Goal: Contribute content

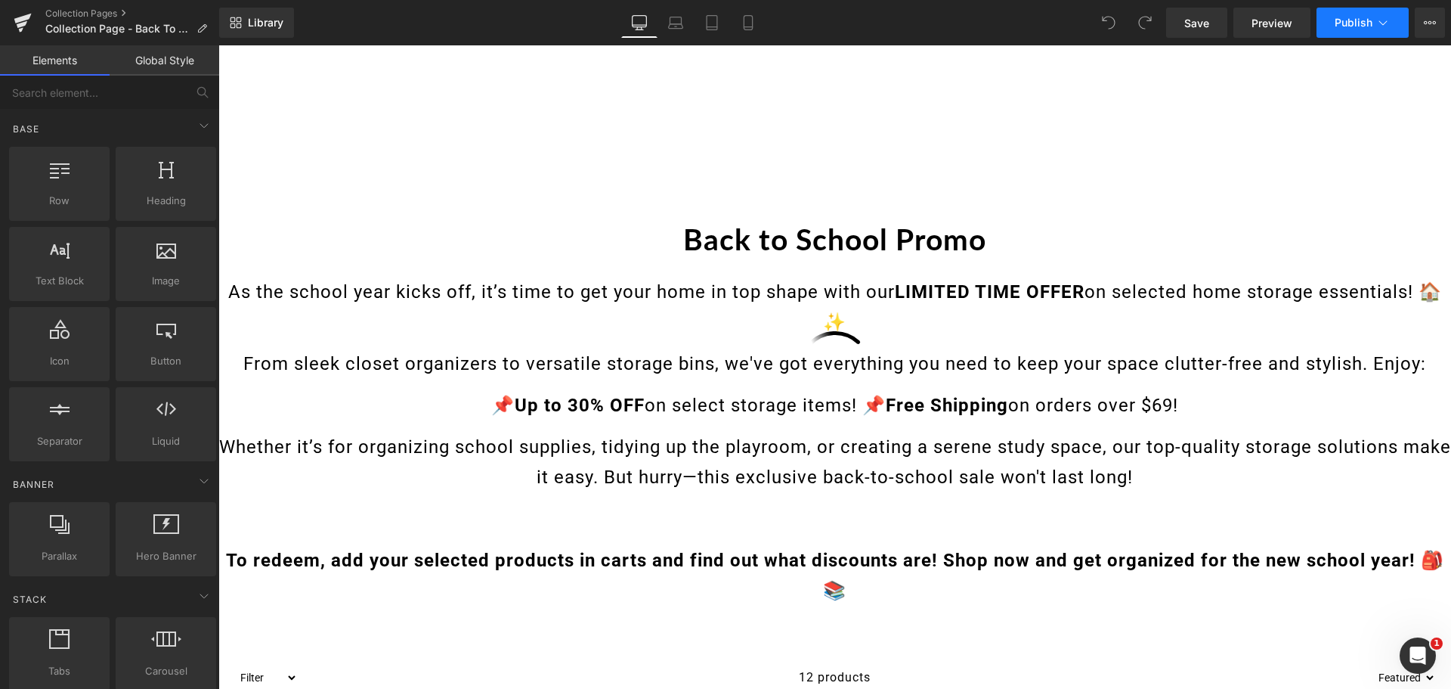
click at [1361, 25] on span "Publish" at bounding box center [1354, 23] width 38 height 12
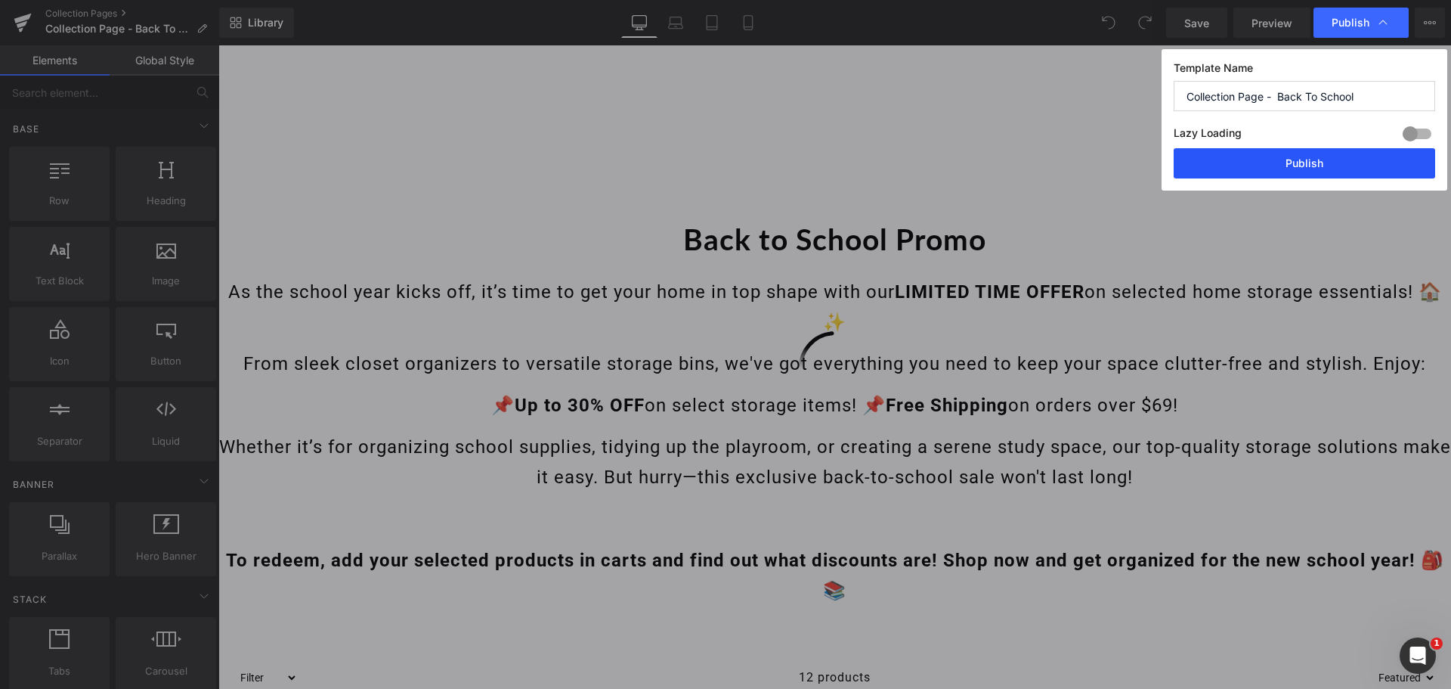
click at [1303, 163] on button "Publish" at bounding box center [1305, 163] width 262 height 30
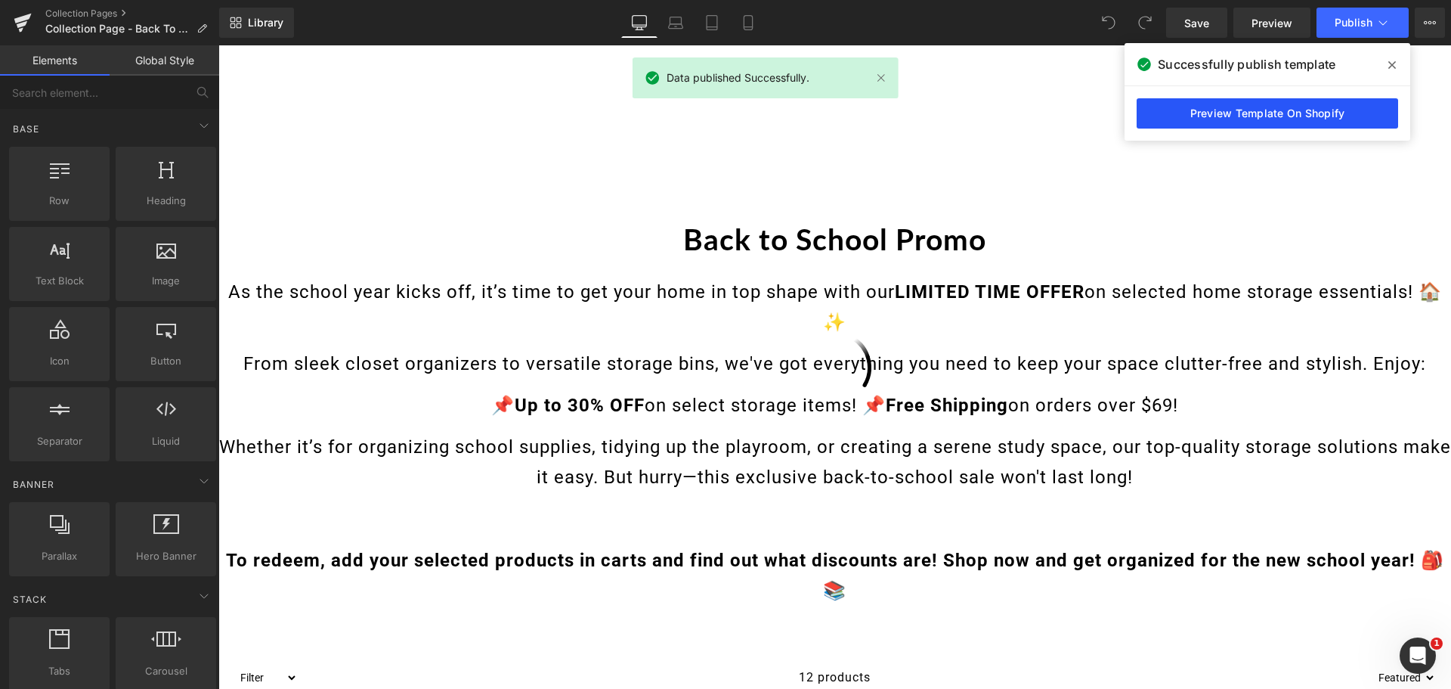
click at [1273, 120] on link "Preview Template On Shopify" at bounding box center [1268, 113] width 262 height 30
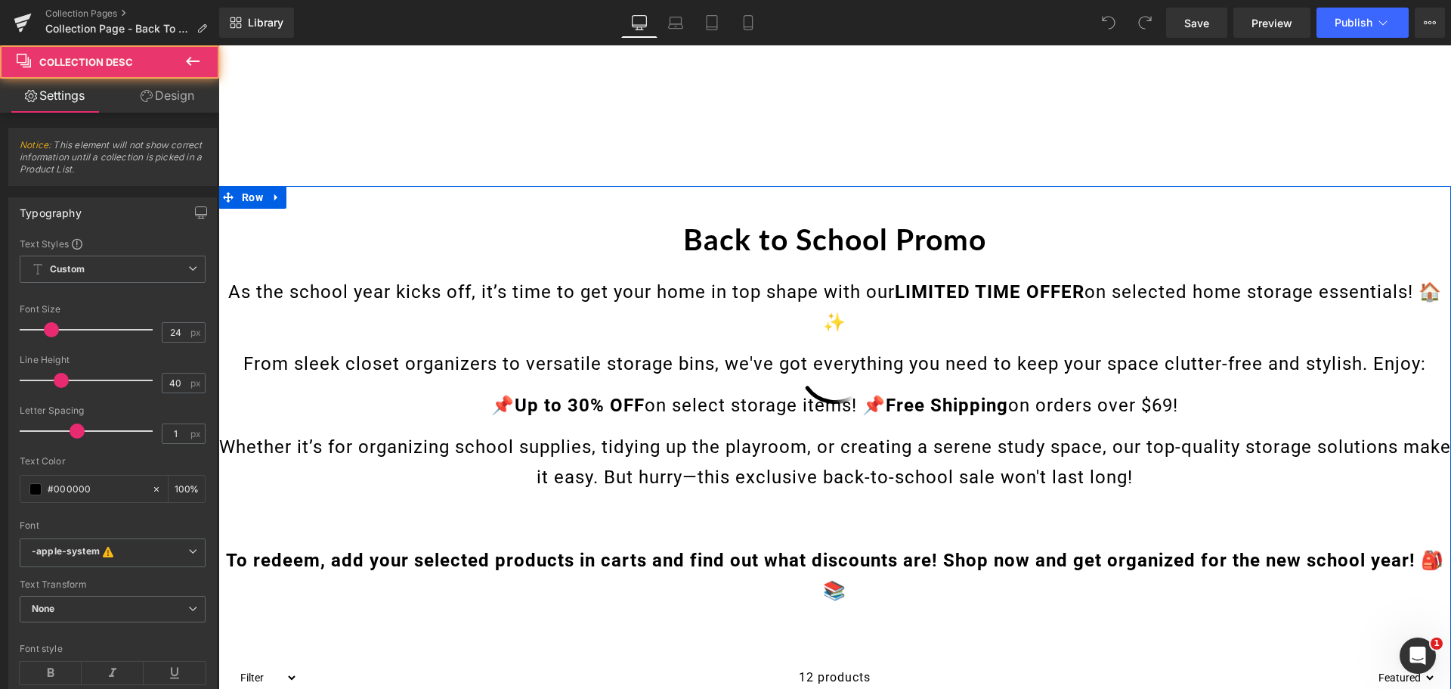
click at [687, 398] on p "📌 Up to 30% OFF on select storage items! 📌 Free Shipping on orders over $69!" at bounding box center [834, 405] width 1233 height 30
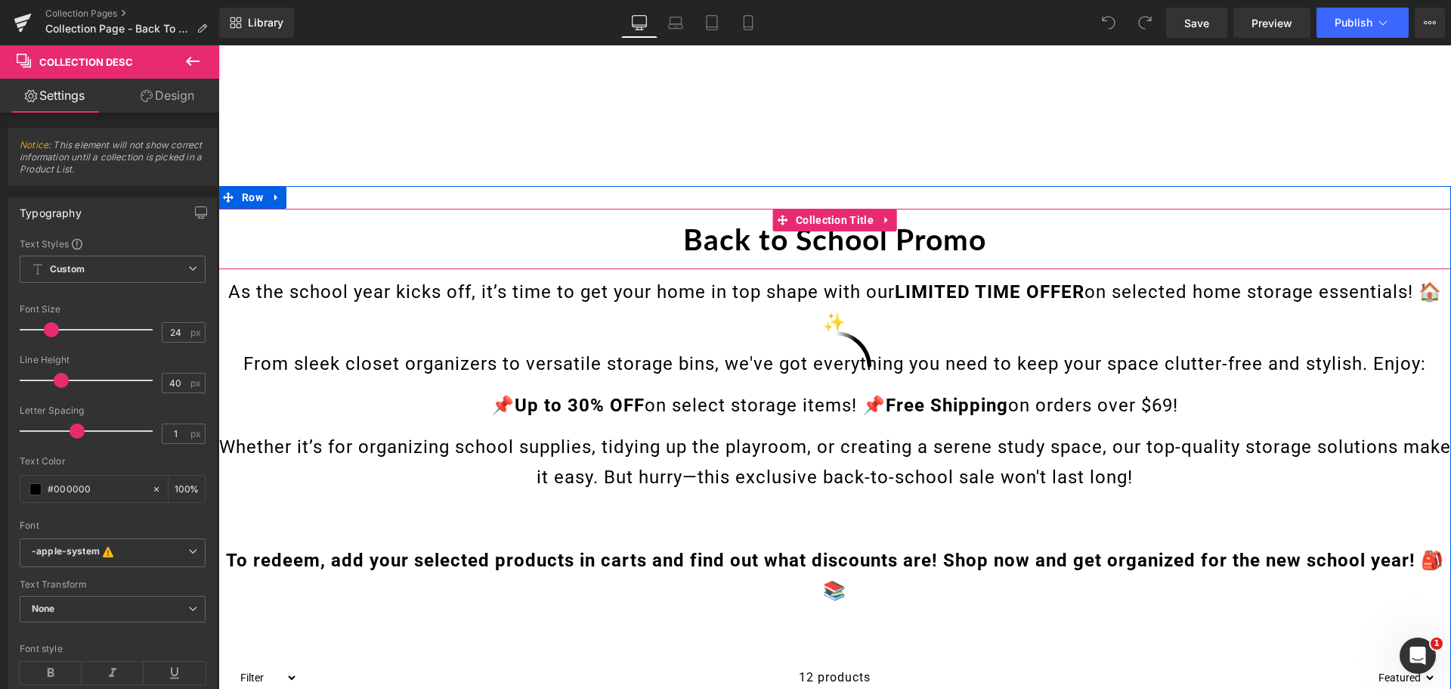
click at [681, 239] on h1 "Back to School Promo" at bounding box center [834, 239] width 1233 height 60
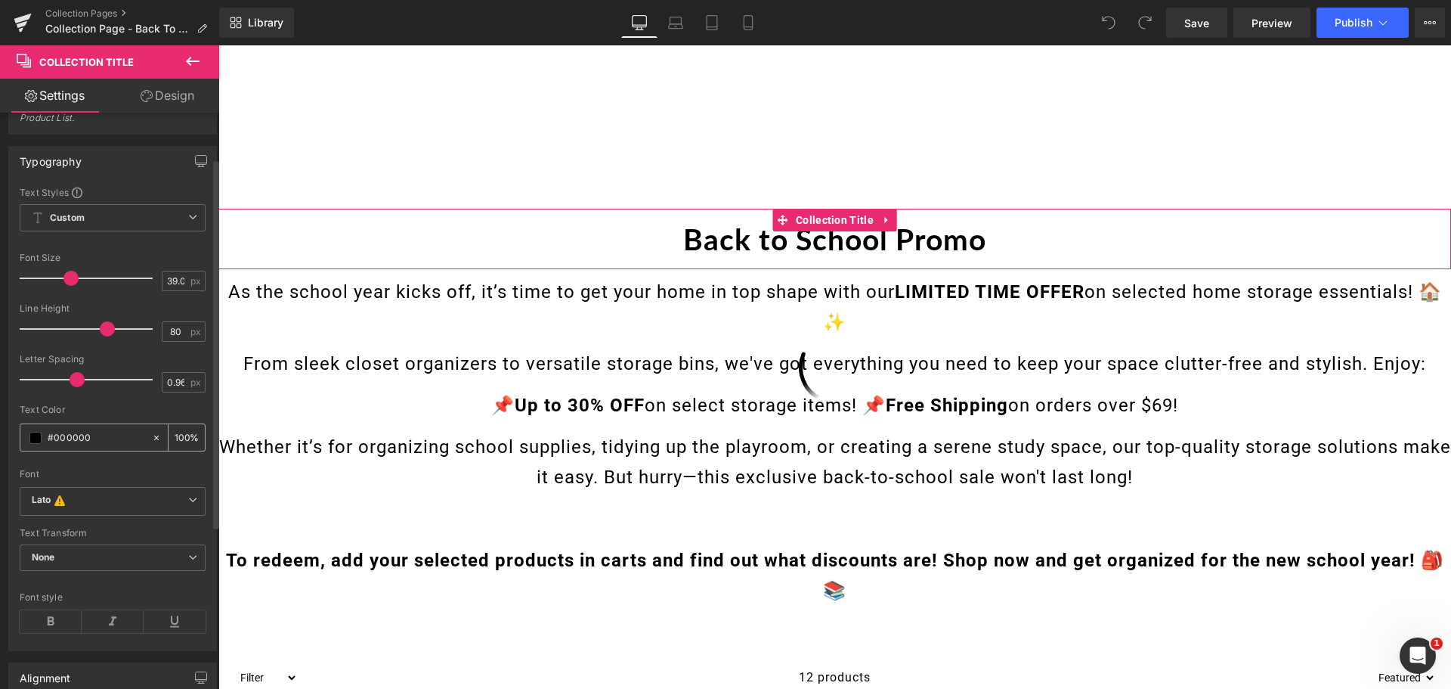
scroll to position [227, 0]
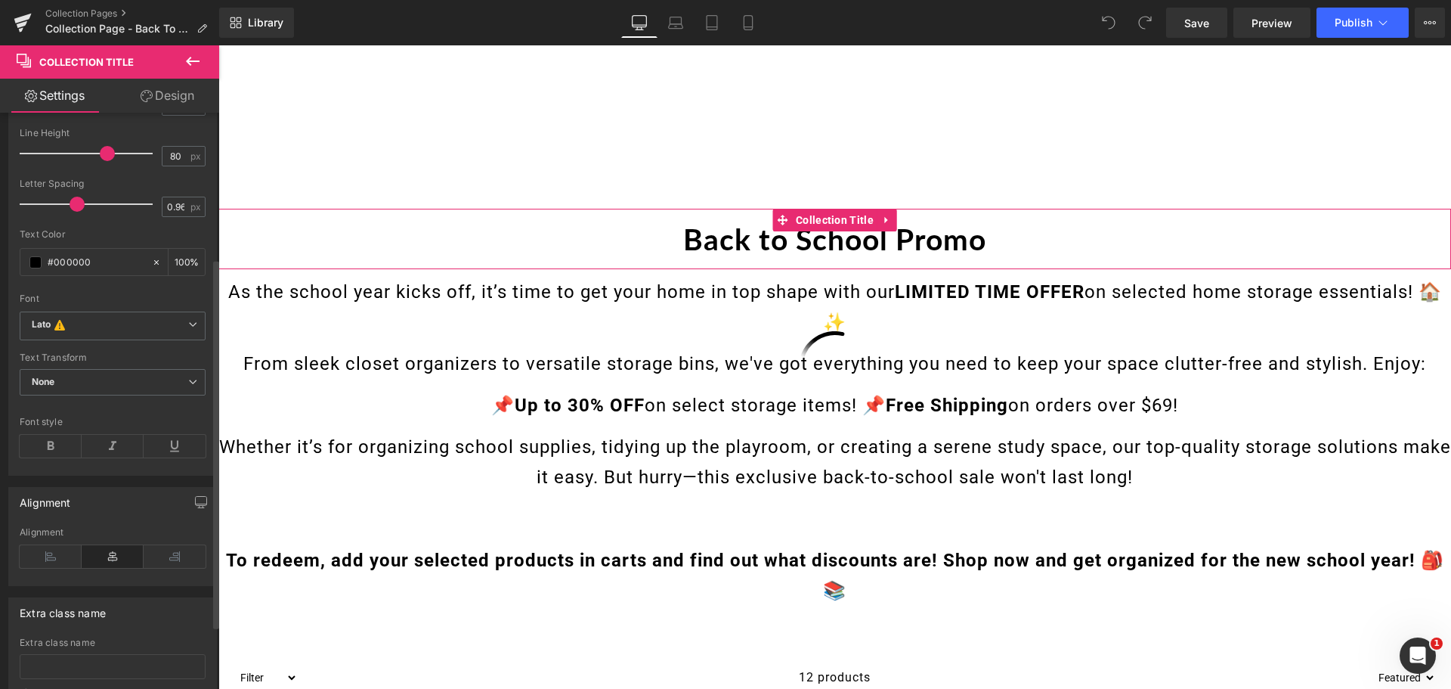
click at [116, 554] on icon at bounding box center [113, 556] width 62 height 23
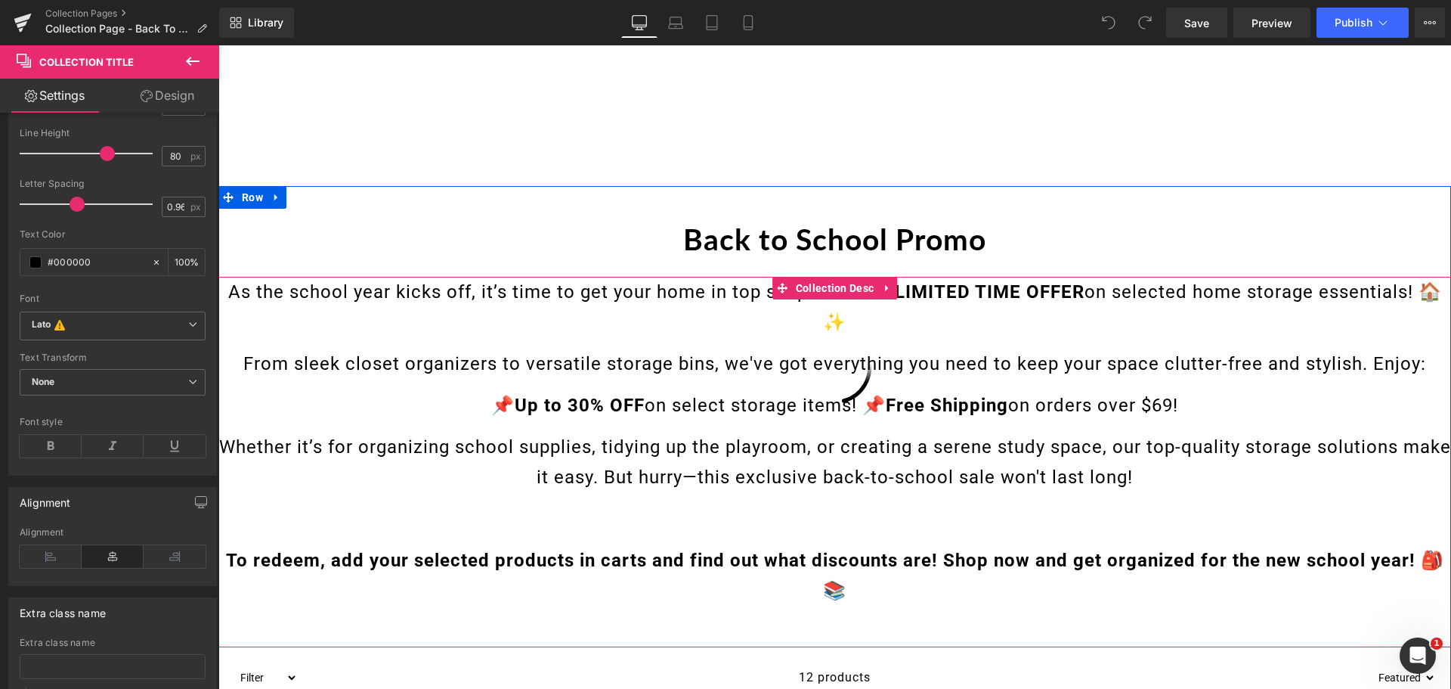
click at [788, 398] on p "📌 Up to 30% OFF on select storage items! 📌 Free Shipping on orders over $69!" at bounding box center [834, 405] width 1233 height 30
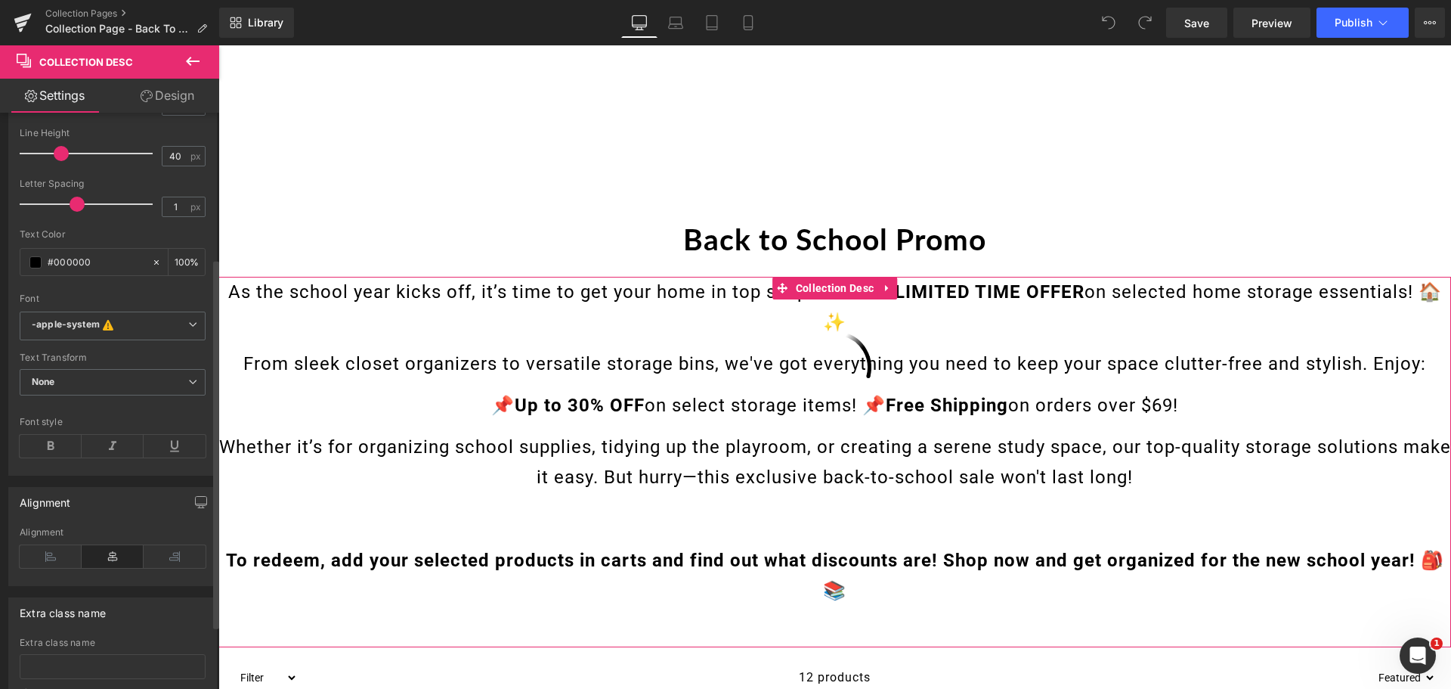
click at [112, 556] on icon at bounding box center [113, 556] width 62 height 23
click at [169, 557] on icon at bounding box center [175, 556] width 62 height 23
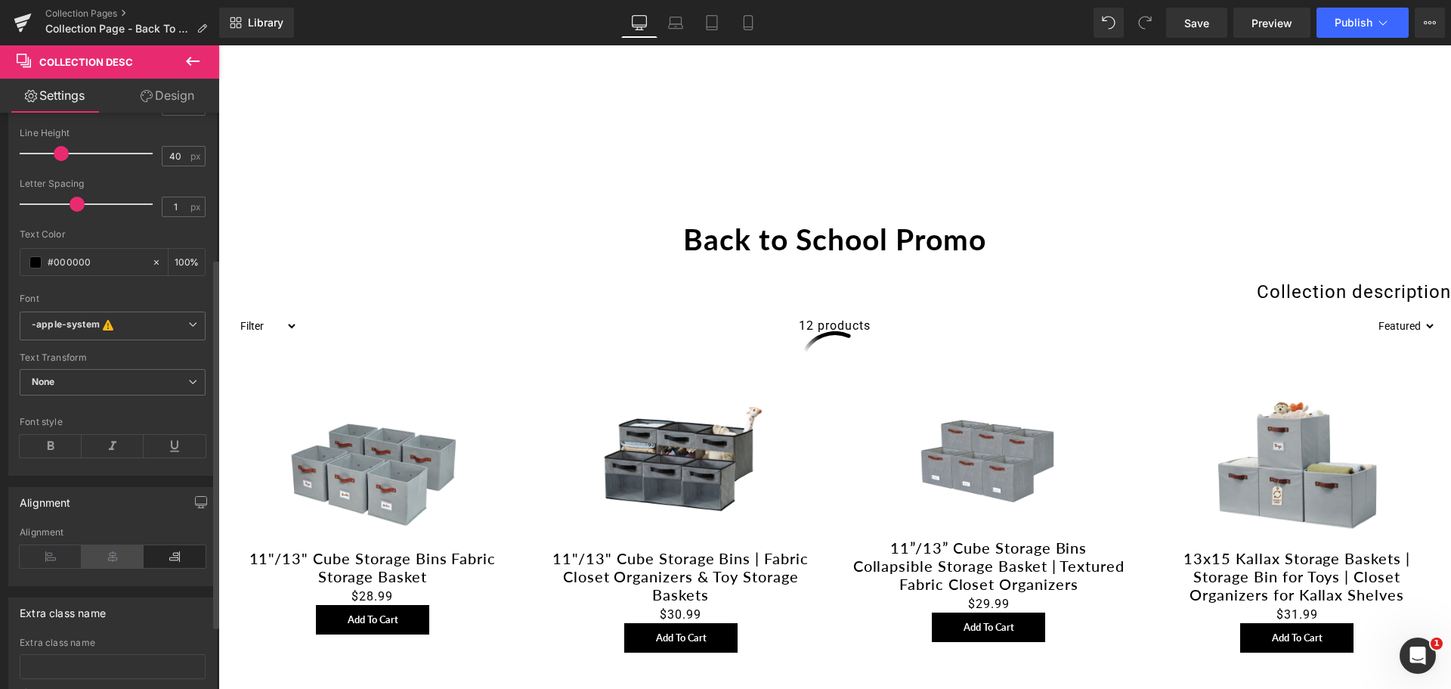
click at [119, 556] on icon at bounding box center [113, 556] width 62 height 23
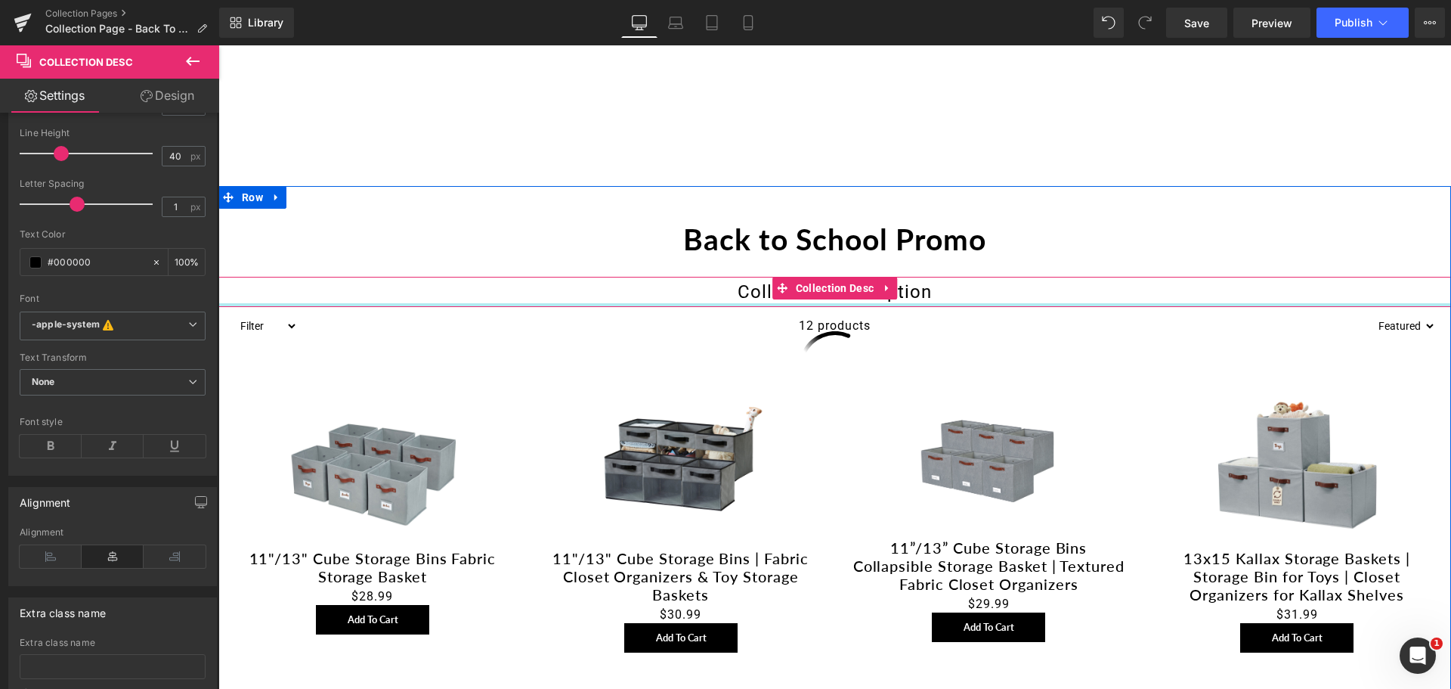
click at [829, 303] on div at bounding box center [834, 305] width 1233 height 4
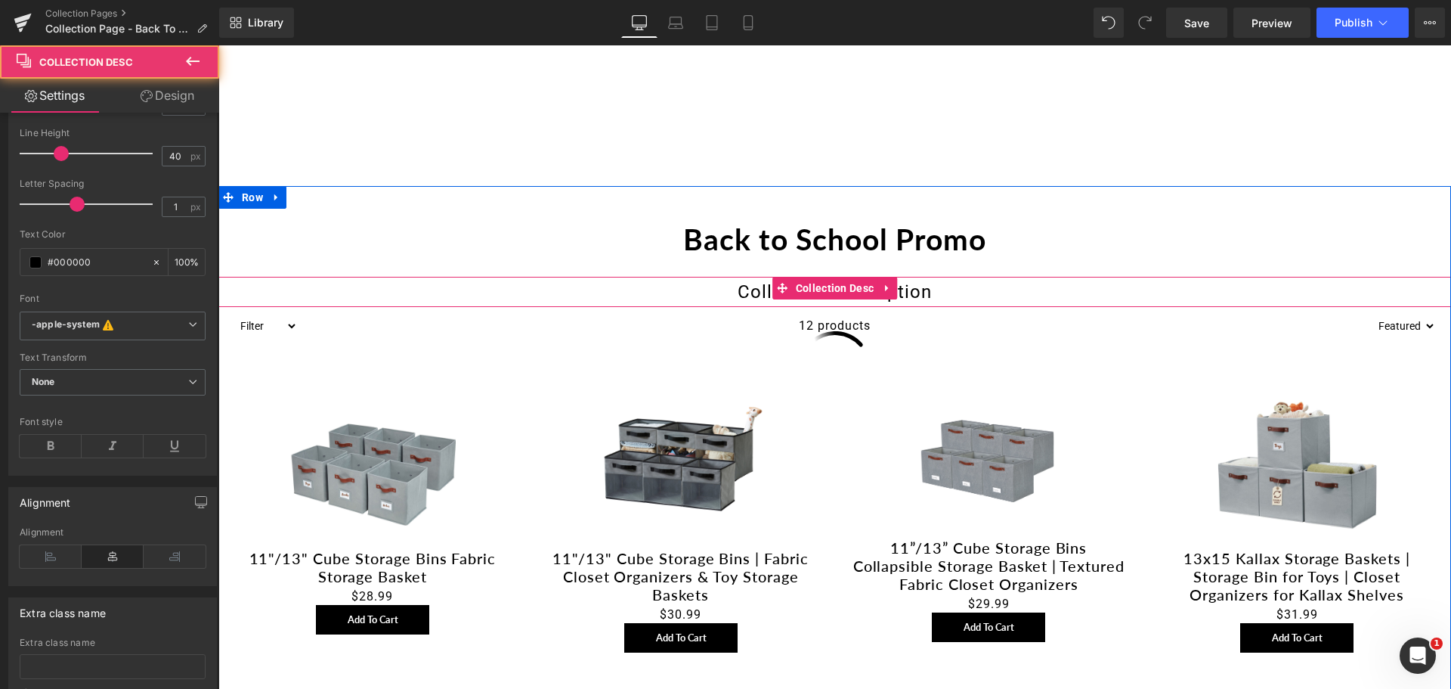
click at [735, 286] on div "Collection description" at bounding box center [834, 292] width 1233 height 30
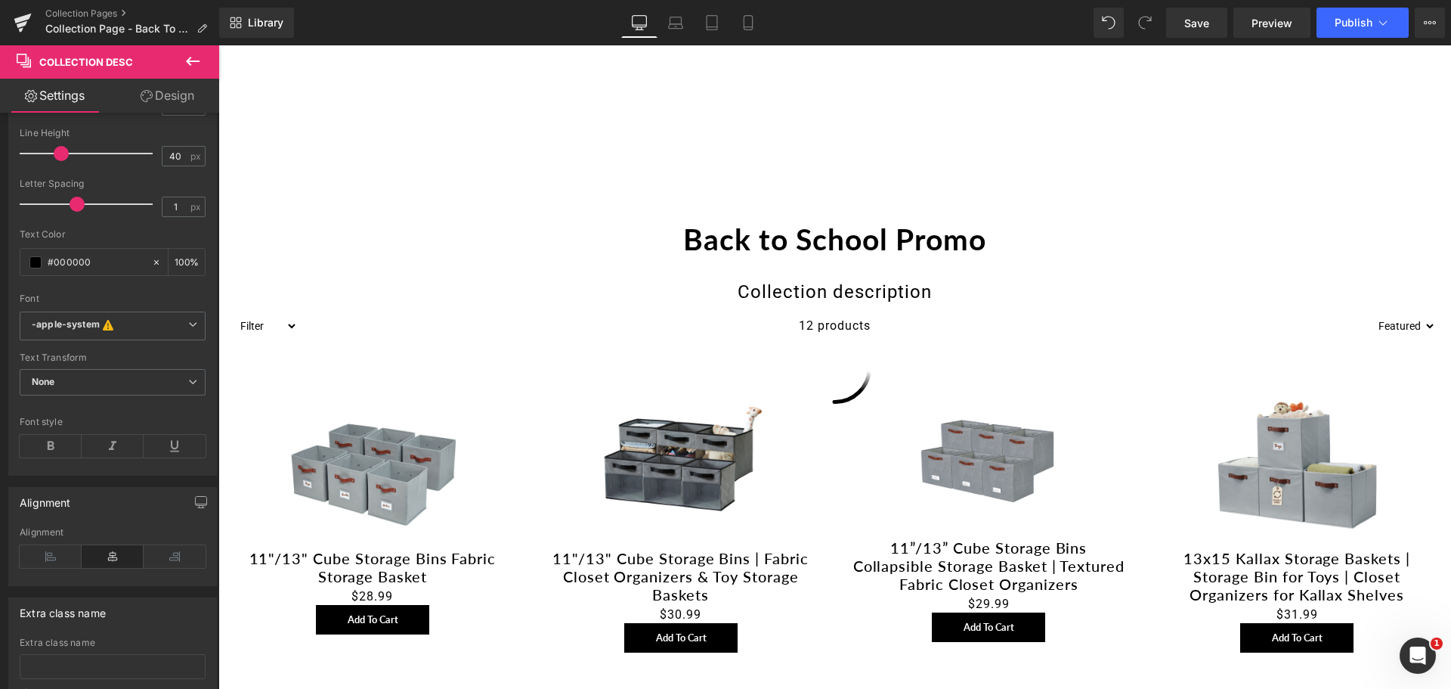
click at [186, 51] on button at bounding box center [192, 61] width 53 height 33
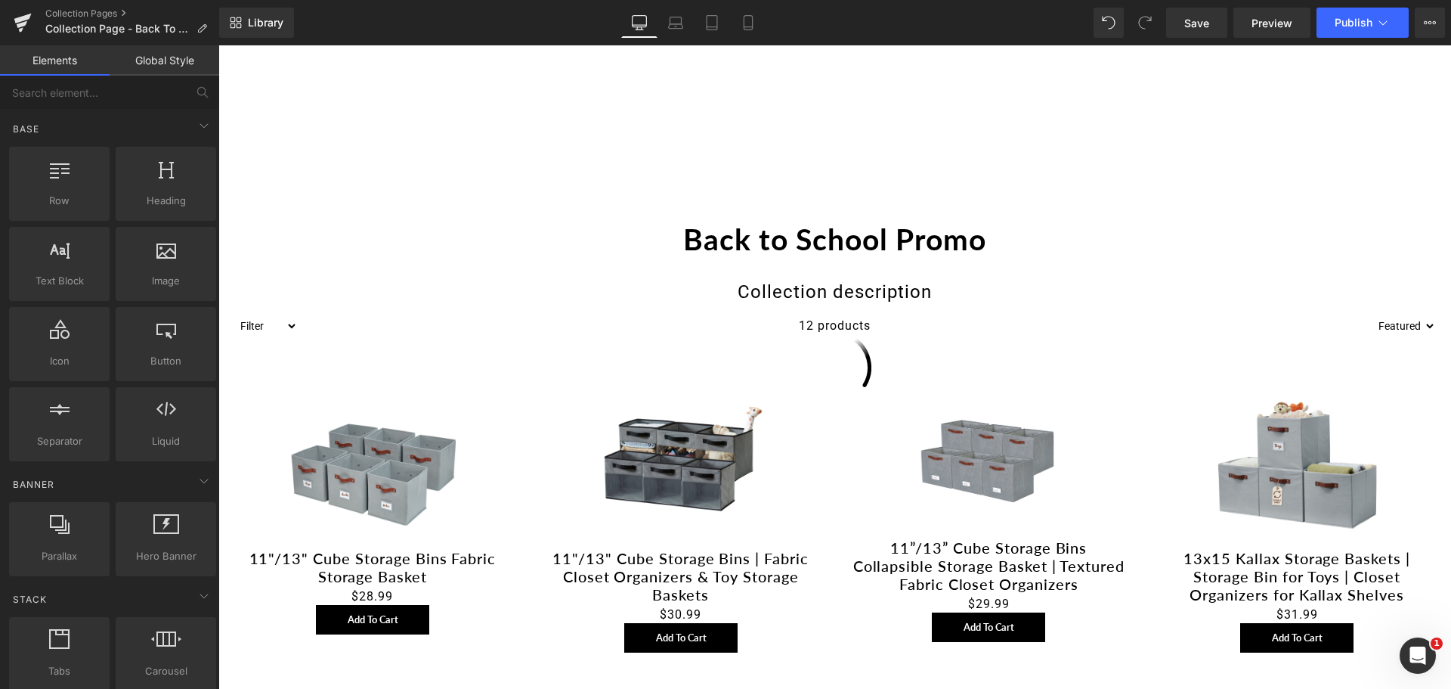
click at [876, 216] on icon at bounding box center [876, 219] width 8 height 9
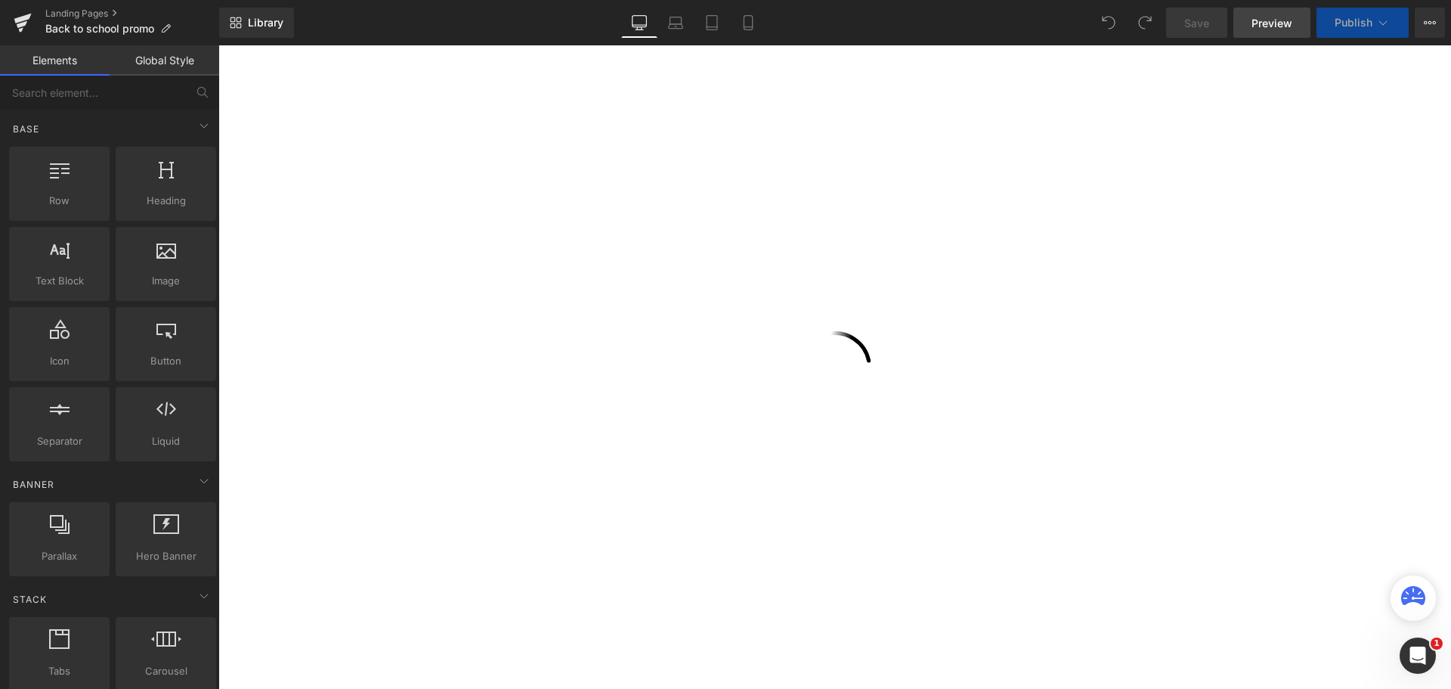
click at [1254, 20] on span "Preview" at bounding box center [1272, 23] width 41 height 16
